Goal: Task Accomplishment & Management: Manage account settings

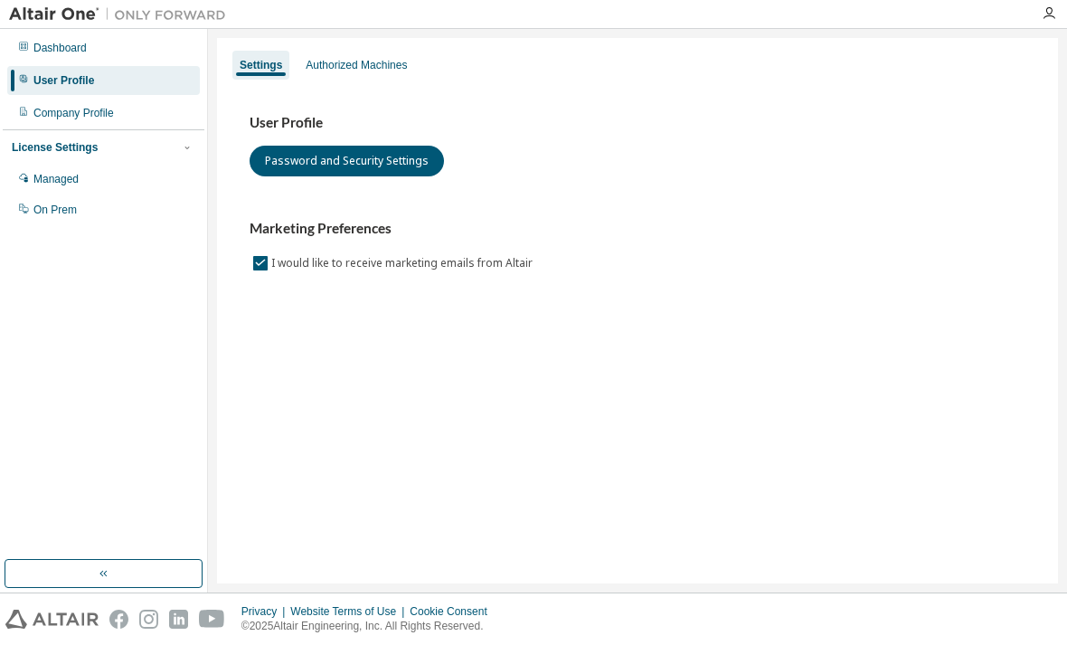
click at [282, 149] on button "Password and Security Settings" at bounding box center [347, 161] width 194 height 31
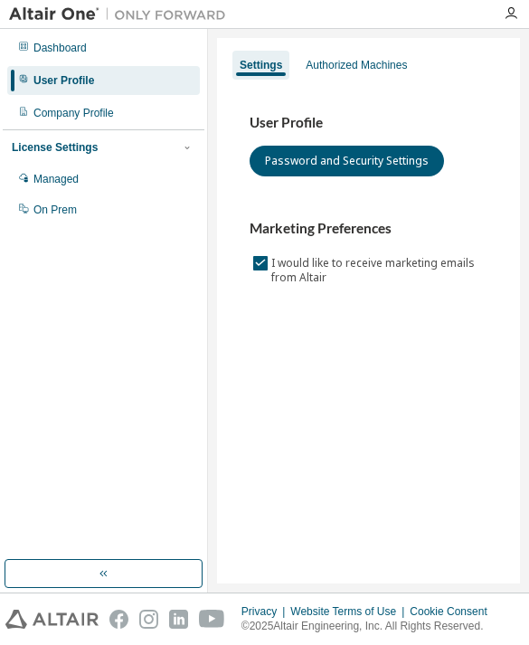
click at [507, 14] on icon "button" at bounding box center [511, 13] width 14 height 14
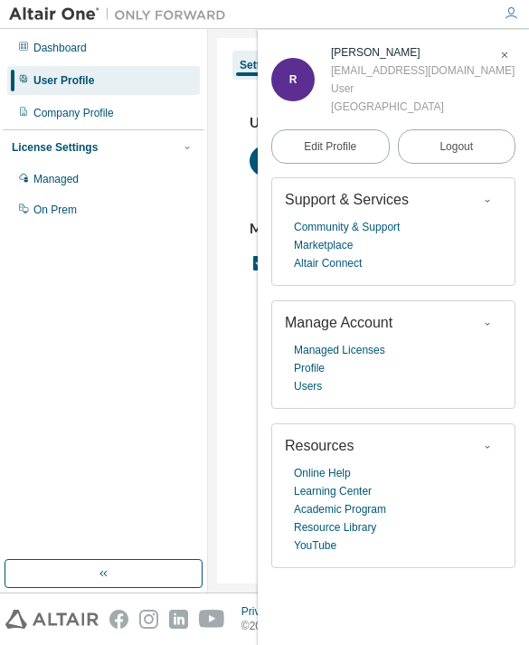
click at [316, 381] on link "Users" at bounding box center [308, 386] width 28 height 18
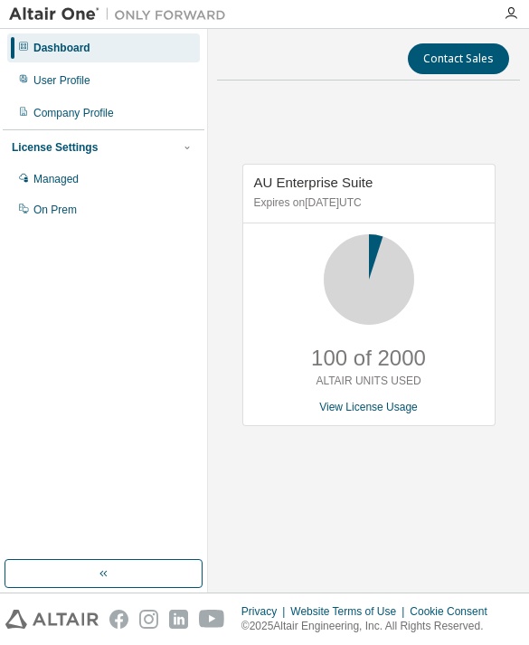
click at [506, 14] on icon "button" at bounding box center [511, 13] width 14 height 14
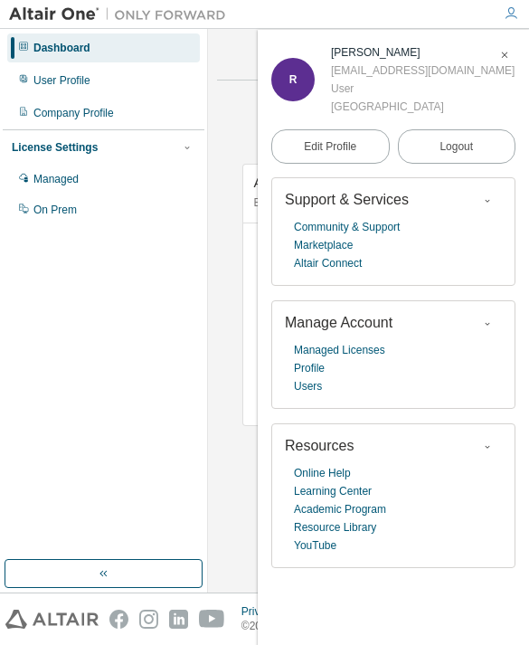
click at [487, 318] on icon "button" at bounding box center [487, 323] width 11 height 11
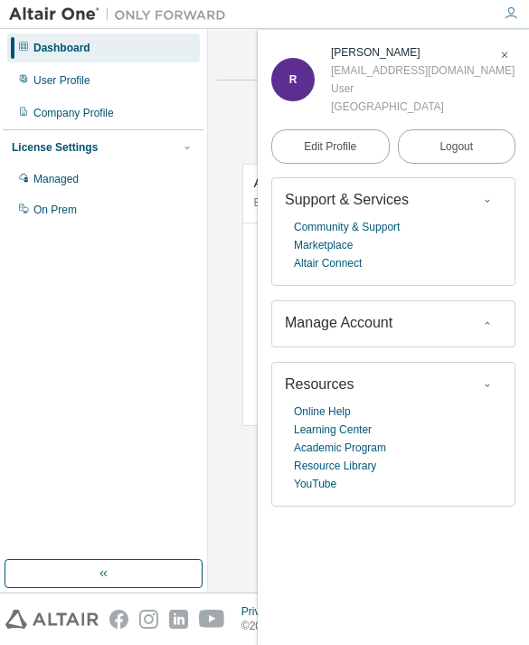
click at [494, 197] on span "button" at bounding box center [487, 201] width 18 height 20
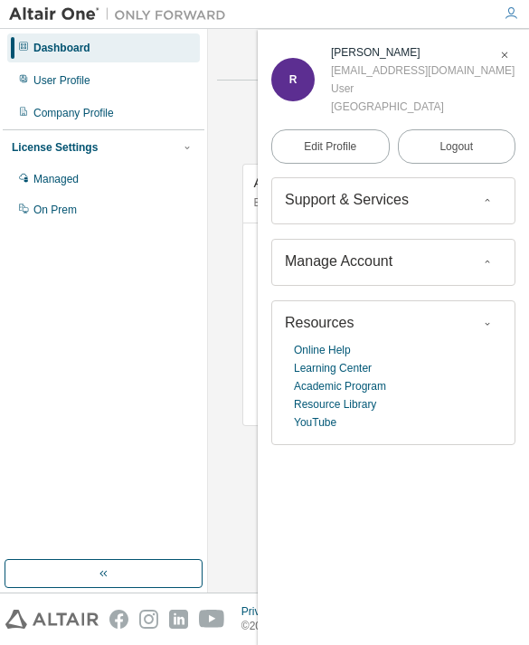
click at [488, 200] on icon "button" at bounding box center [487, 200] width 11 height 11
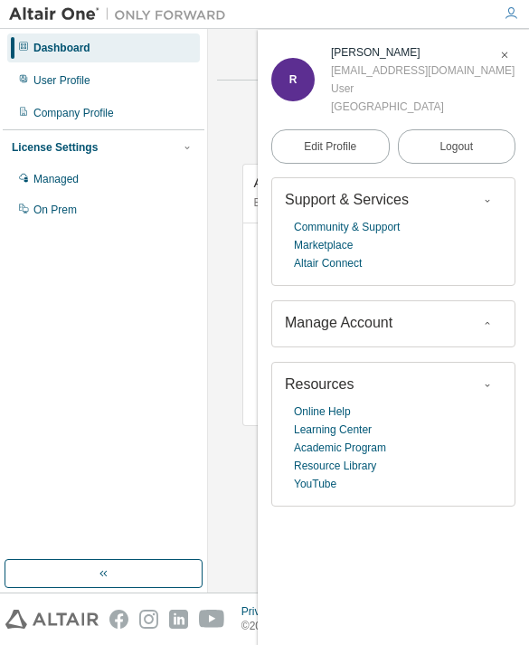
click at [362, 134] on link "Edit Profile" at bounding box center [330, 146] width 118 height 34
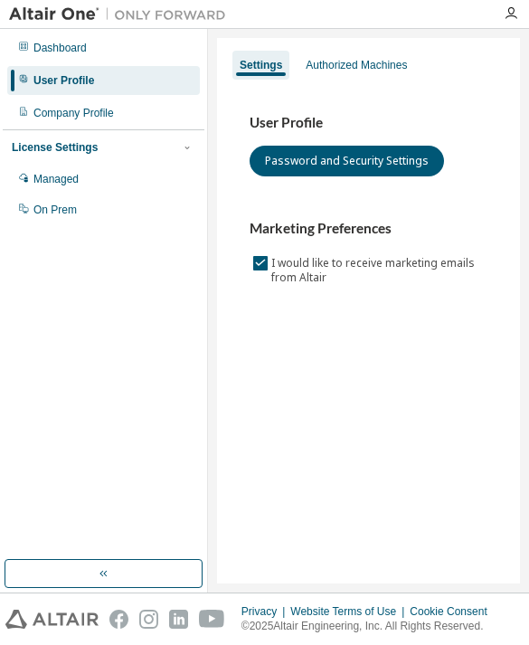
click at [391, 155] on button "Password and Security Settings" at bounding box center [347, 161] width 194 height 31
